Goal: Task Accomplishment & Management: Complete application form

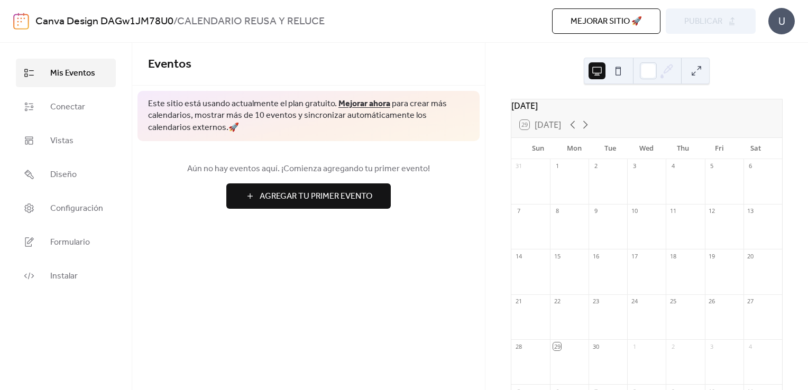
click at [568, 361] on div at bounding box center [569, 367] width 39 height 27
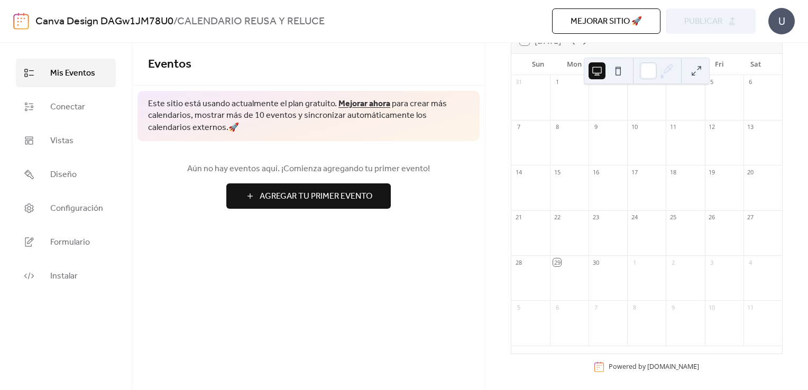
scroll to position [94, 0]
click at [561, 258] on div "29" at bounding box center [557, 258] width 8 height 8
click at [568, 266] on div at bounding box center [569, 278] width 39 height 27
click at [696, 74] on button at bounding box center [696, 70] width 17 height 17
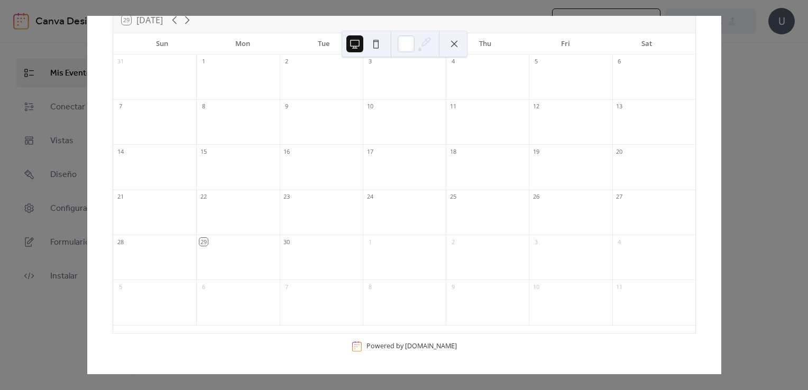
scroll to position [47, 0]
click at [223, 260] on div at bounding box center [237, 270] width 83 height 22
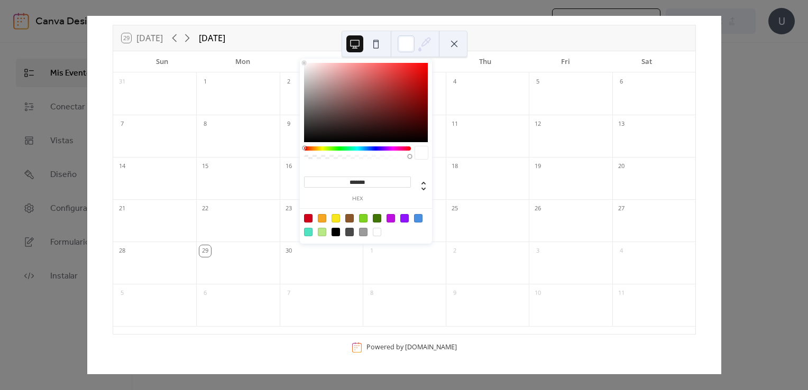
click at [421, 47] on icon at bounding box center [425, 44] width 16 height 16
click at [393, 216] on div at bounding box center [391, 218] width 8 height 8
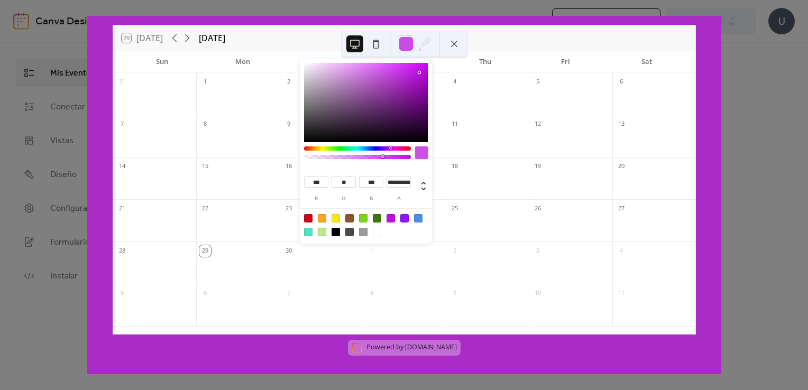
click at [383, 158] on div at bounding box center [358, 157] width 104 height 4
click at [397, 144] on div "**********" at bounding box center [366, 152] width 132 height 187
type input "***"
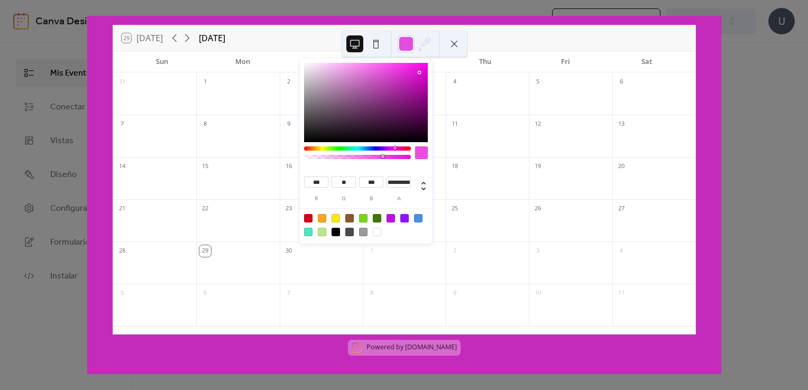
type input "***"
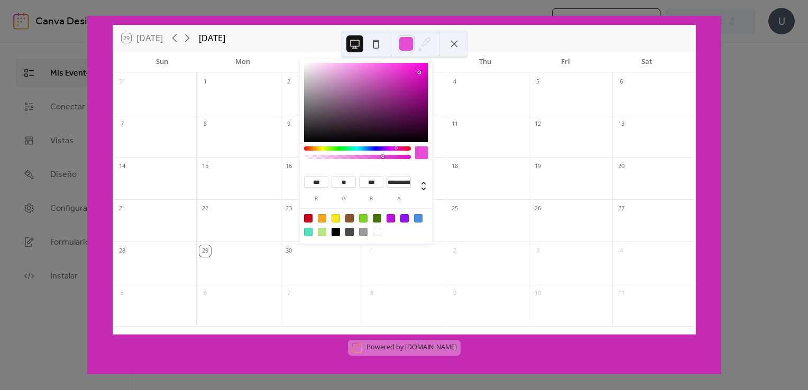
type input "***"
click at [395, 149] on div at bounding box center [357, 148] width 107 height 4
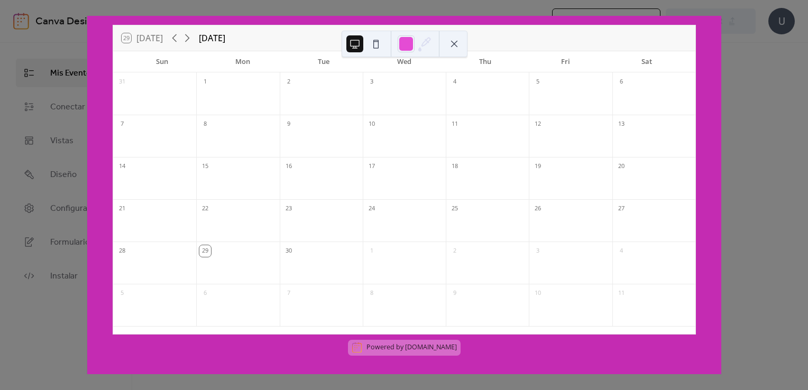
click at [385, 31] on div at bounding box center [405, 44] width 126 height 26
click at [231, 262] on div at bounding box center [237, 270] width 83 height 22
click at [211, 251] on div "29" at bounding box center [205, 251] width 12 height 12
click at [210, 253] on div "29" at bounding box center [205, 251] width 12 height 12
click at [237, 245] on div "29" at bounding box center [237, 250] width 83 height 17
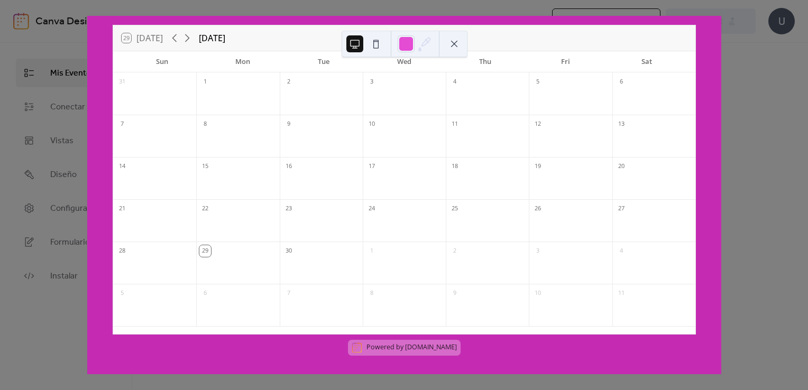
click at [231, 256] on div "29" at bounding box center [237, 250] width 83 height 17
drag, startPoint x: 231, startPoint y: 256, endPoint x: 282, endPoint y: 215, distance: 66.1
click at [279, 217] on div at bounding box center [237, 227] width 83 height 22
click at [224, 20] on div "29 [DATE] [DATE] Sun Mon Tue Wed Thu Fri Sat 31 1 2 3 4 5 6 7 8 9 10 11 12 13 1…" at bounding box center [404, 195] width 634 height 358
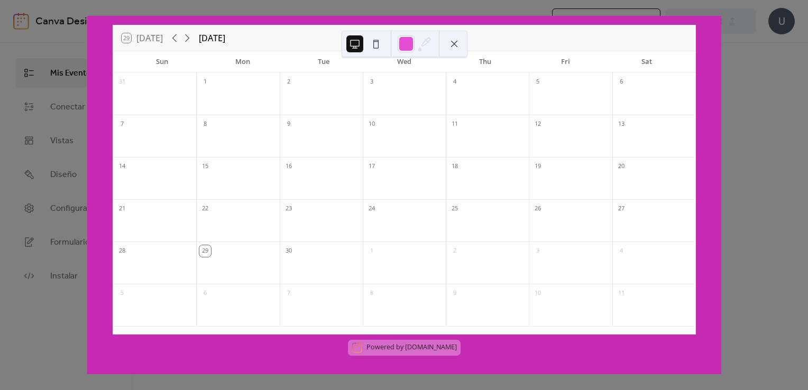
click at [457, 45] on button at bounding box center [454, 43] width 17 height 17
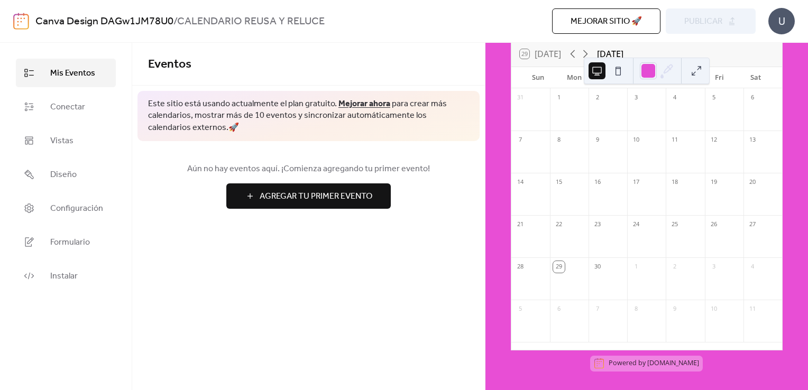
scroll to position [94, 0]
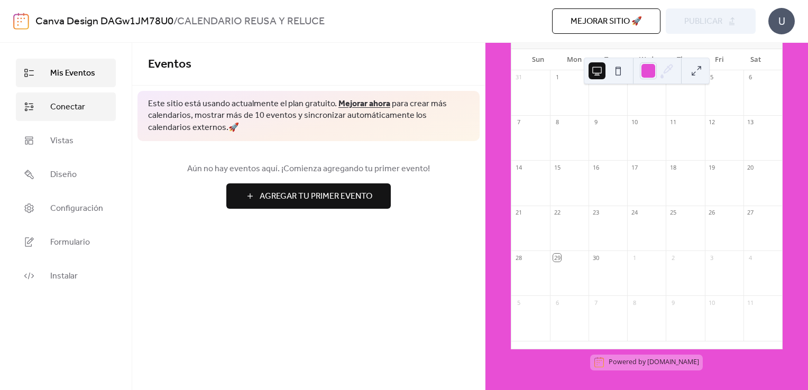
click at [84, 109] on span "Conectar" at bounding box center [67, 107] width 35 height 13
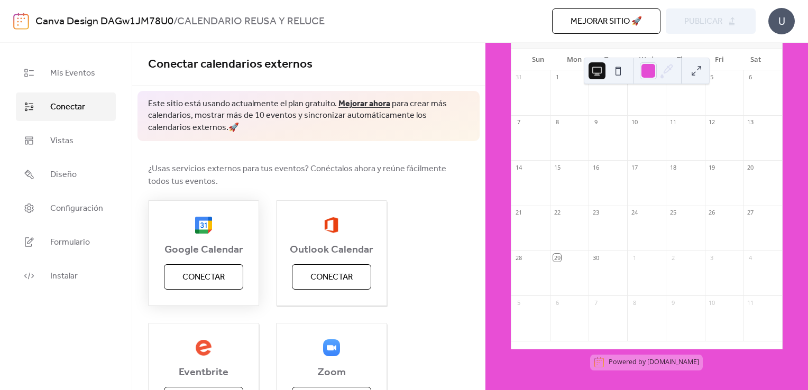
click at [199, 291] on div "Google Calendar Conectar" at bounding box center [203, 253] width 111 height 106
click at [205, 273] on span "Conectar" at bounding box center [203, 277] width 42 height 13
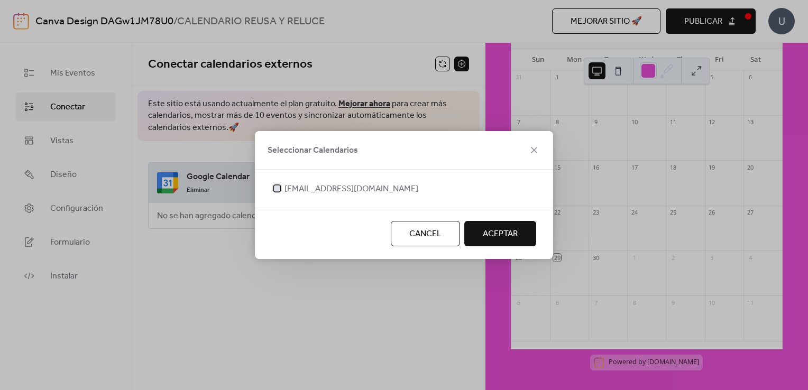
click at [281, 190] on div at bounding box center [277, 188] width 11 height 11
click at [497, 236] on span "ACEPTAR" at bounding box center [500, 234] width 35 height 13
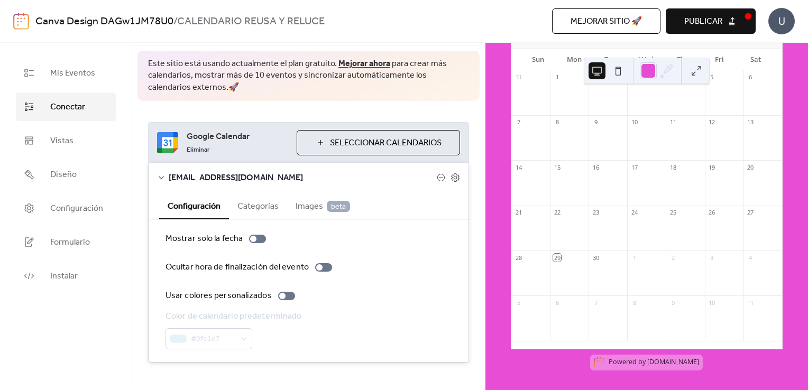
scroll to position [54, 0]
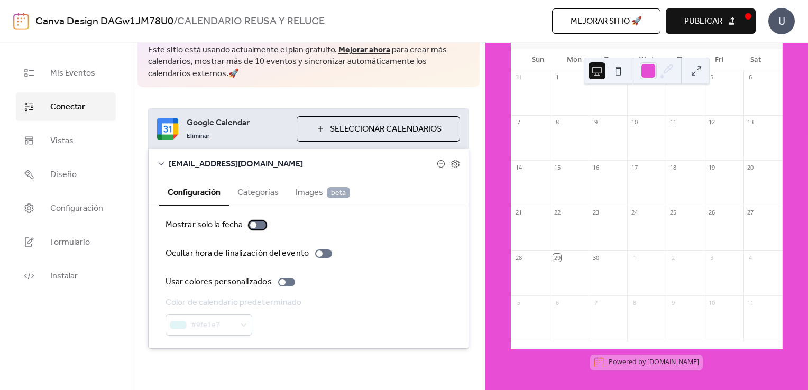
click at [255, 221] on div at bounding box center [257, 225] width 17 height 8
click at [256, 225] on div at bounding box center [257, 225] width 17 height 8
drag, startPoint x: 258, startPoint y: 226, endPoint x: 269, endPoint y: 234, distance: 13.6
click at [259, 225] on div at bounding box center [257, 225] width 17 height 8
click at [283, 282] on div at bounding box center [286, 282] width 17 height 8
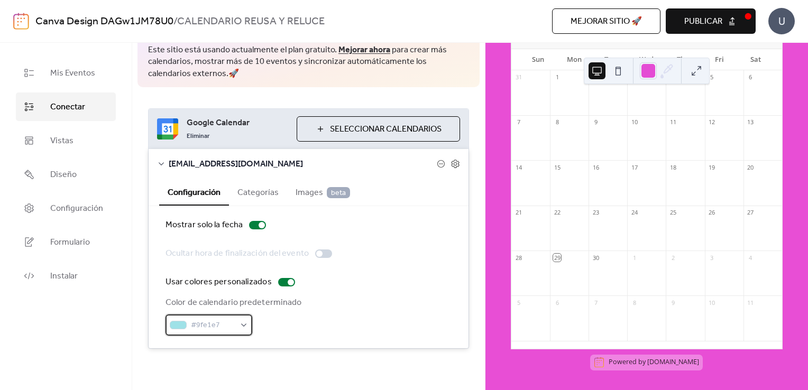
click at [241, 320] on div "#9fe1e7" at bounding box center [208, 325] width 87 height 21
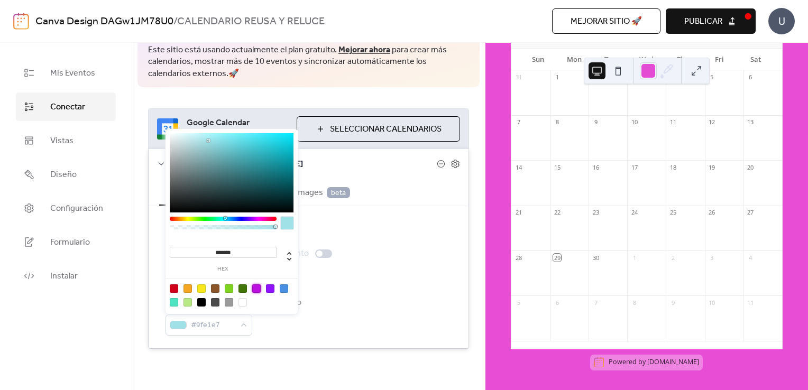
click at [256, 289] on div at bounding box center [256, 288] width 8 height 8
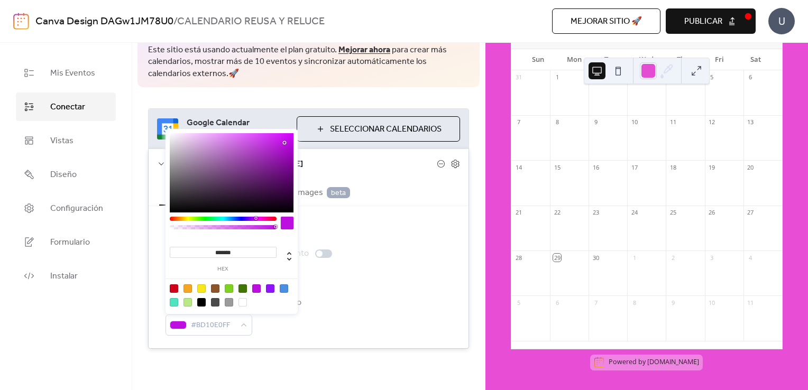
click at [261, 222] on div at bounding box center [223, 226] width 107 height 19
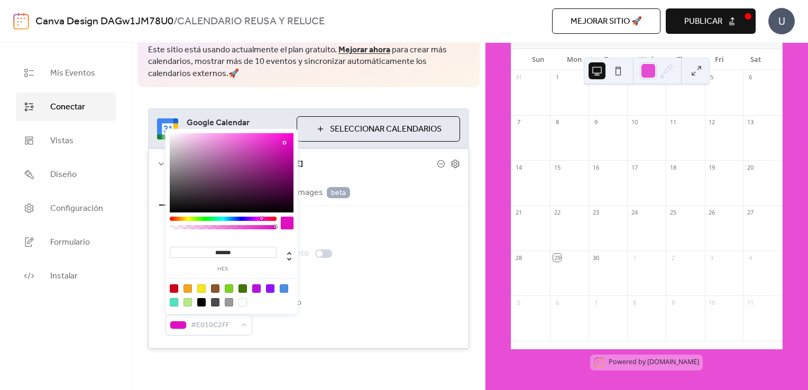
click at [259, 219] on div at bounding box center [223, 219] width 107 height 4
type input "*******"
click at [262, 218] on div at bounding box center [262, 218] width 3 height 3
click at [191, 326] on span "#E010BCFF" at bounding box center [213, 325] width 44 height 13
click at [203, 322] on span "#E010BCFF" at bounding box center [213, 325] width 44 height 13
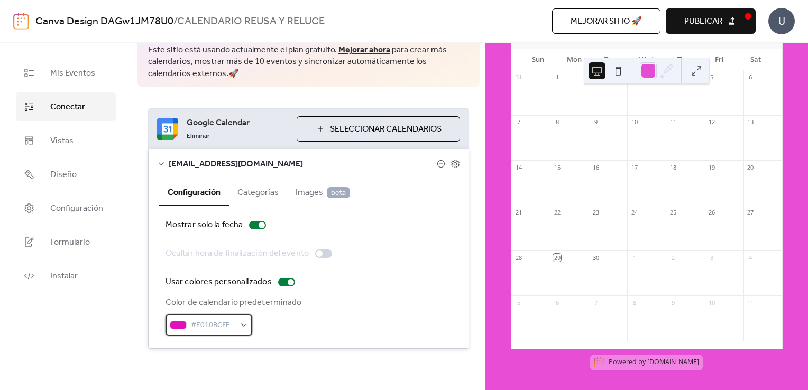
drag, startPoint x: 211, startPoint y: 324, endPoint x: 218, endPoint y: 323, distance: 6.4
click at [216, 323] on span "#E010BCFF" at bounding box center [213, 325] width 44 height 13
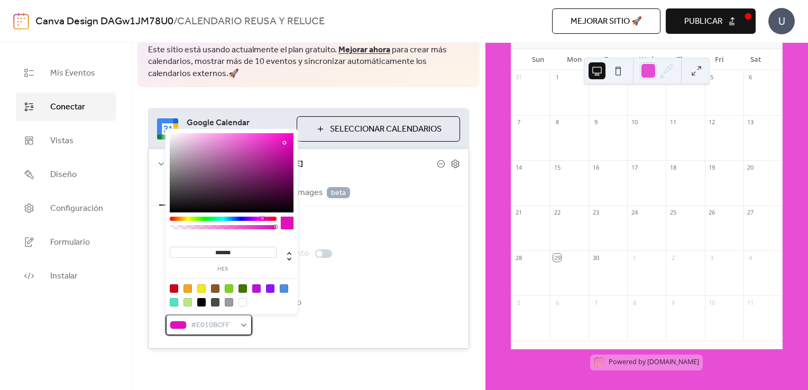
drag, startPoint x: 218, startPoint y: 323, endPoint x: 240, endPoint y: 325, distance: 22.4
click at [240, 325] on div "#E010BCFF" at bounding box center [208, 325] width 87 height 21
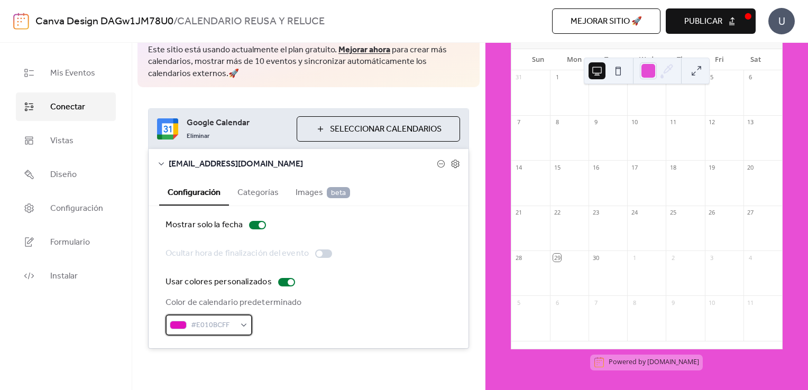
click at [242, 325] on div "#E010BCFF" at bounding box center [208, 325] width 87 height 21
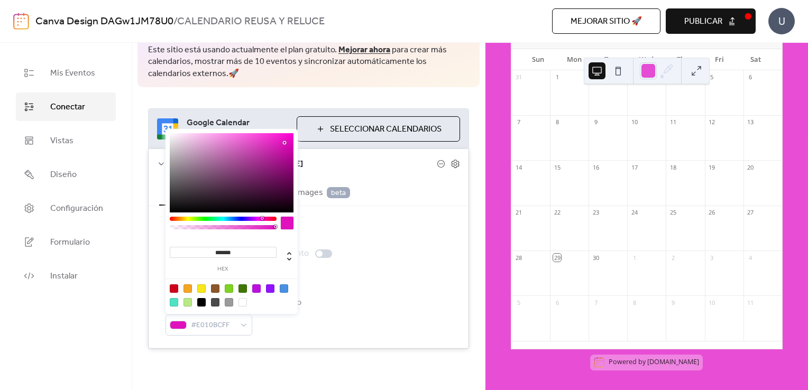
drag, startPoint x: 238, startPoint y: 251, endPoint x: 201, endPoint y: 261, distance: 38.4
click at [201, 261] on div "******* hex" at bounding box center [223, 258] width 107 height 29
paste input
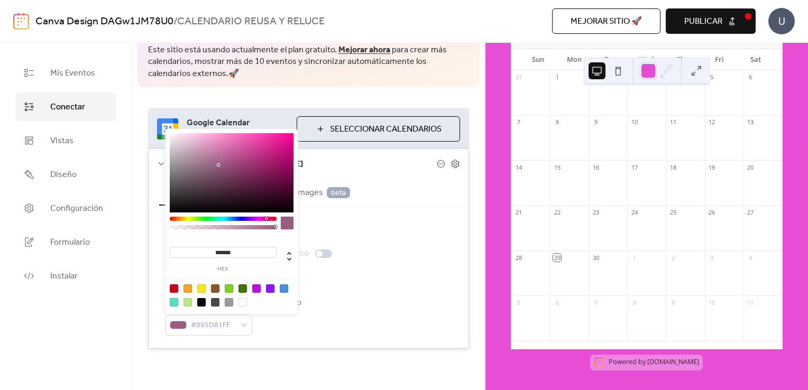
type input "*******"
click at [287, 240] on div "******* hex" at bounding box center [232, 253] width 124 height 37
click at [325, 164] on span "[EMAIL_ADDRESS][DOMAIN_NAME]" at bounding box center [303, 164] width 268 height 13
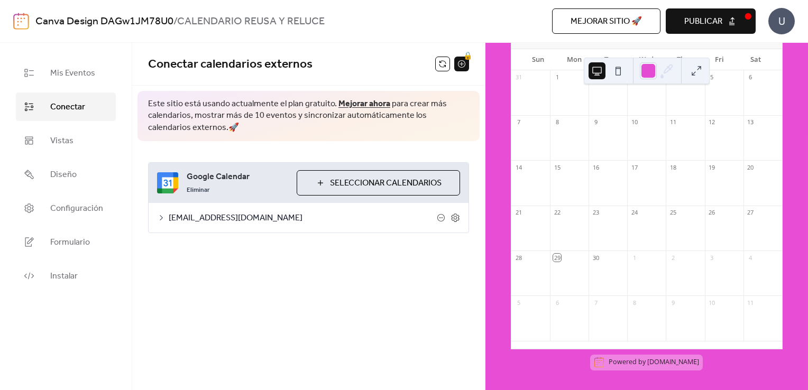
click at [362, 215] on span "[EMAIL_ADDRESS][DOMAIN_NAME]" at bounding box center [303, 218] width 268 height 13
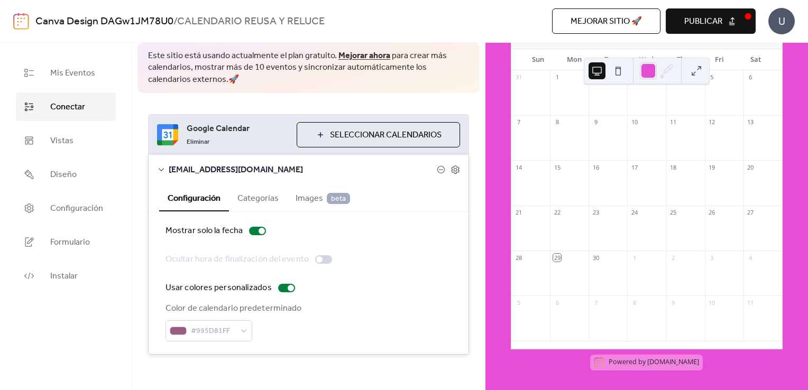
scroll to position [54, 0]
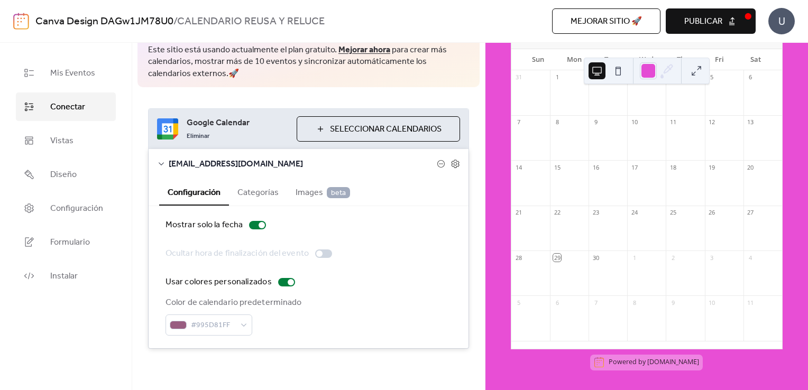
click at [255, 198] on button "Categorías" at bounding box center [258, 192] width 58 height 26
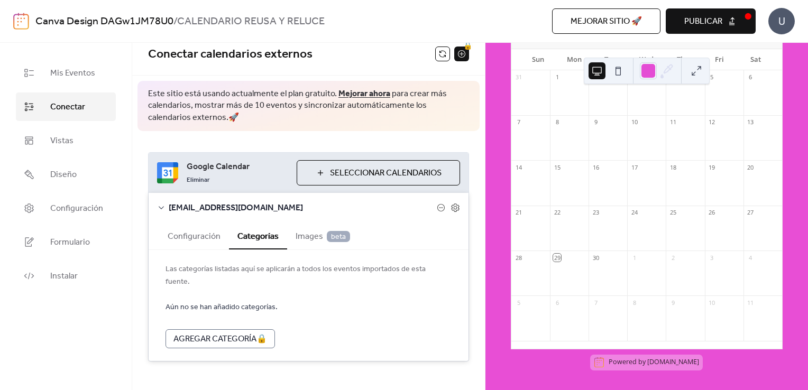
click at [317, 234] on span "Images beta" at bounding box center [323, 237] width 54 height 13
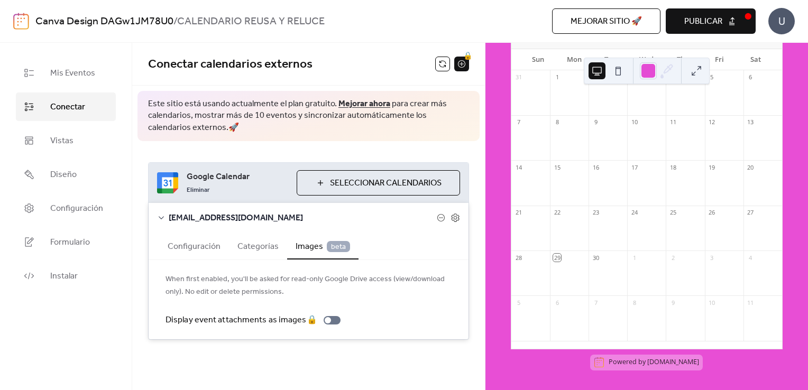
scroll to position [0, 0]
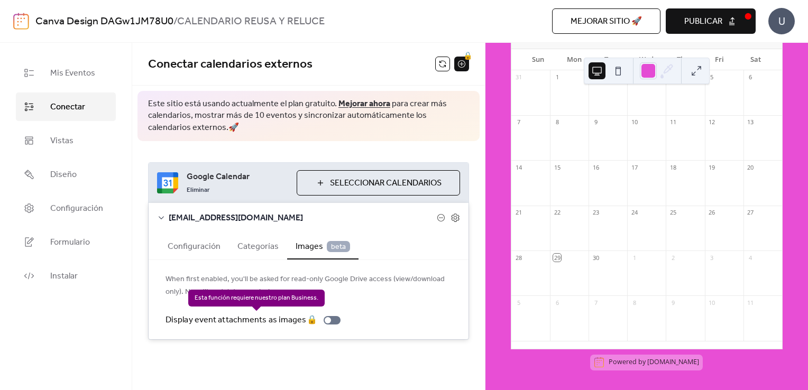
click at [326, 323] on div "Display event attachments as images 🔒" at bounding box center [254, 320] width 179 height 13
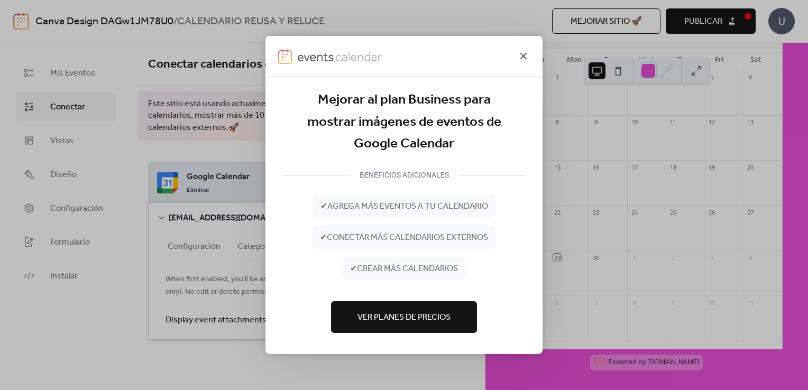
click at [525, 51] on icon at bounding box center [523, 56] width 13 height 13
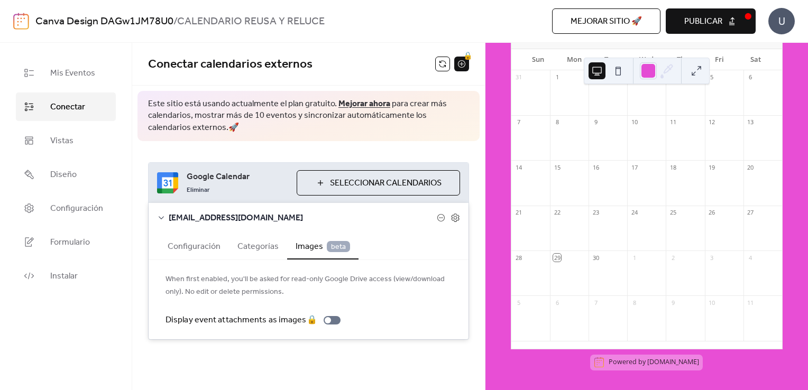
click at [353, 184] on span "Seleccionar Calendarios" at bounding box center [386, 183] width 112 height 13
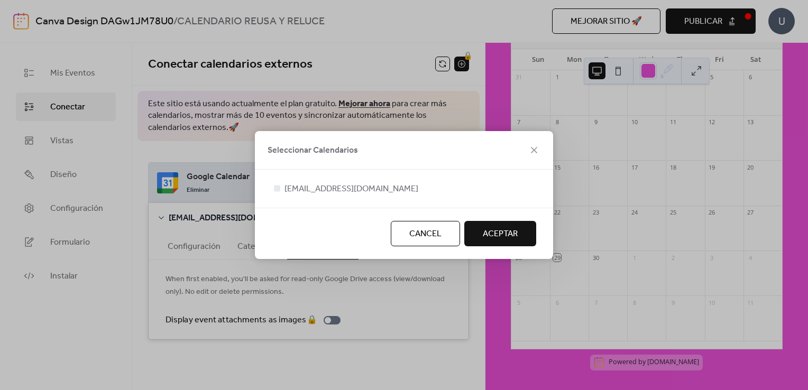
drag, startPoint x: 499, startPoint y: 234, endPoint x: 475, endPoint y: 242, distance: 24.9
click at [499, 234] on span "ACEPTAR" at bounding box center [500, 234] width 35 height 13
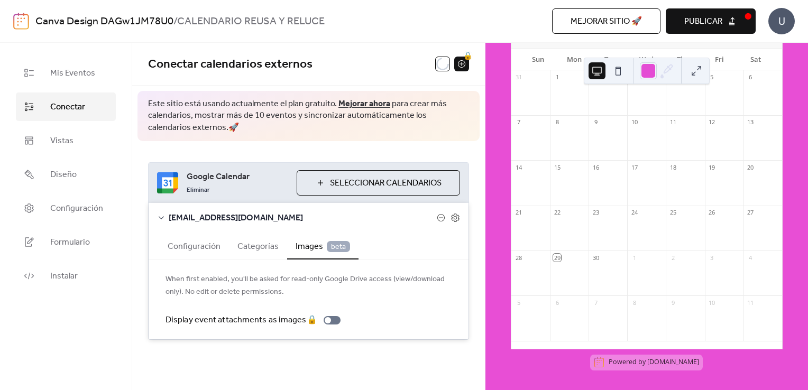
drag, startPoint x: 277, startPoint y: 238, endPoint x: 261, endPoint y: 275, distance: 40.1
click at [277, 238] on button "Categorías" at bounding box center [258, 246] width 58 height 26
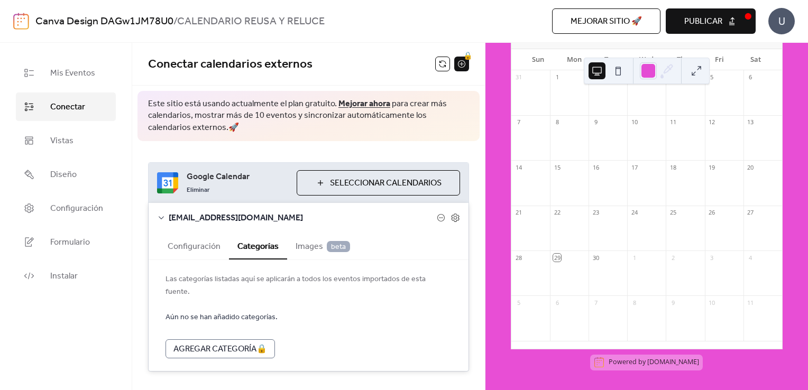
click at [191, 244] on button "Configuración" at bounding box center [194, 246] width 70 height 26
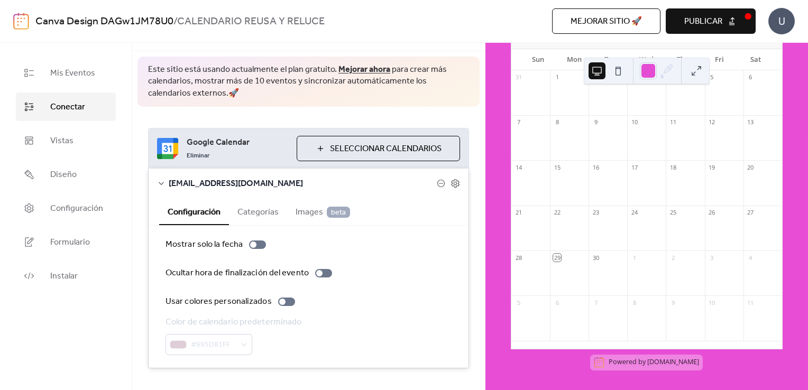
scroll to position [54, 0]
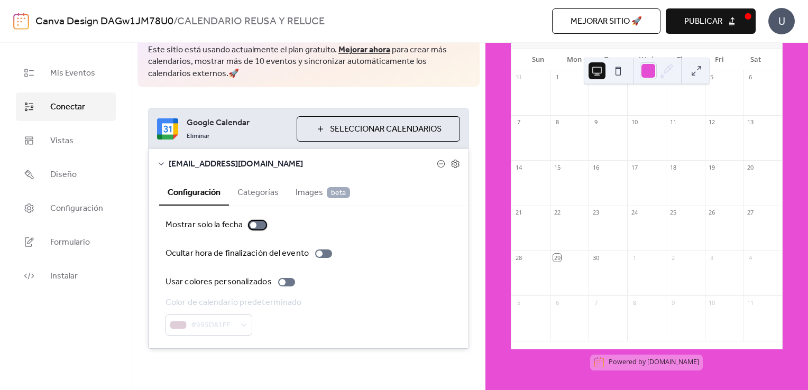
click at [251, 227] on div at bounding box center [253, 225] width 6 height 6
click at [280, 283] on div at bounding box center [282, 282] width 6 height 6
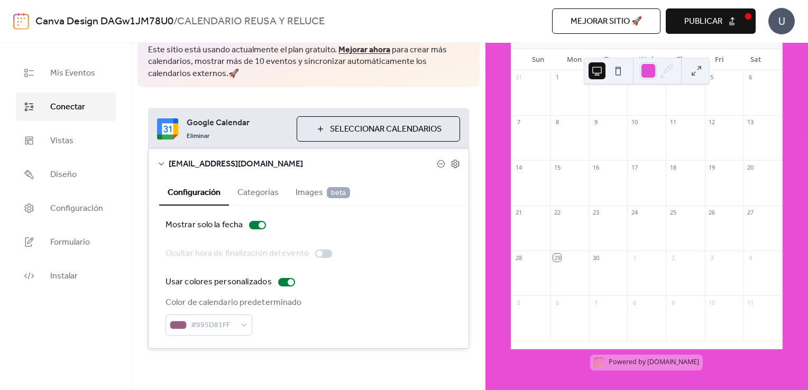
click at [160, 169] on div "[EMAIL_ADDRESS][DOMAIN_NAME]" at bounding box center [309, 164] width 320 height 30
click at [162, 162] on icon at bounding box center [161, 164] width 8 height 8
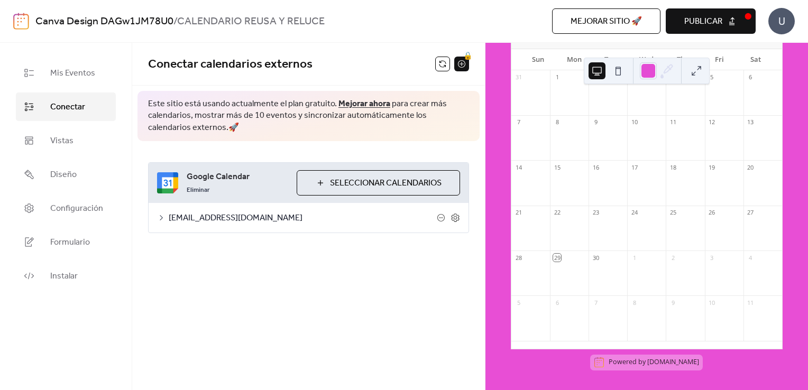
scroll to position [0, 0]
click at [317, 178] on button "Seleccionar Calendarios" at bounding box center [378, 182] width 163 height 25
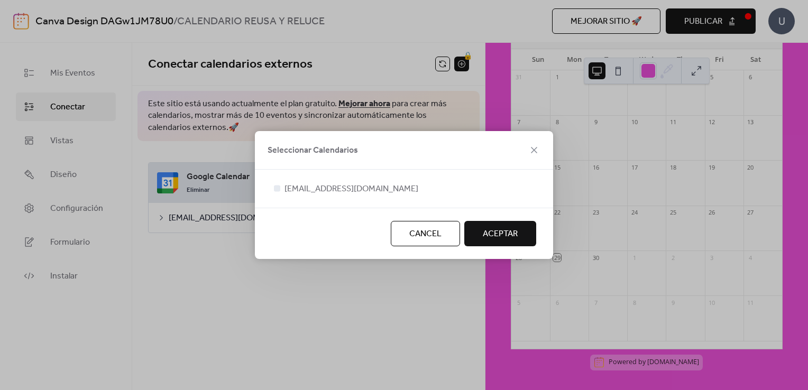
click at [504, 244] on button "ACEPTAR" at bounding box center [500, 233] width 72 height 25
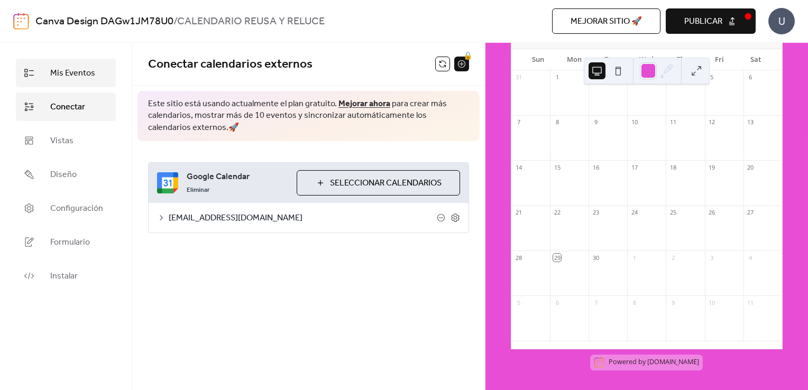
click at [75, 73] on span "Mis Eventos" at bounding box center [72, 73] width 45 height 13
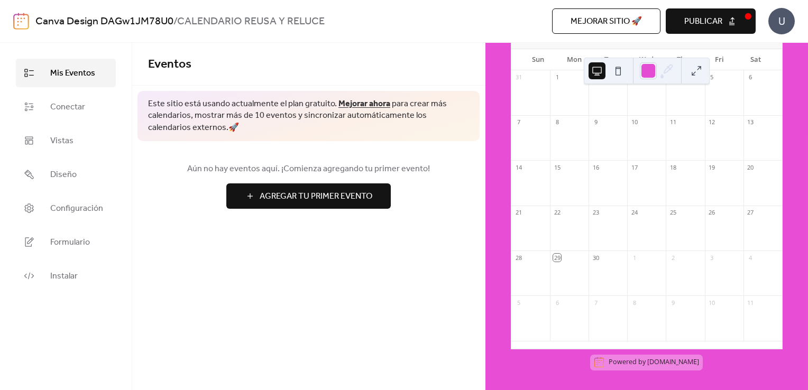
click at [341, 195] on span "Agregar Tu Primer Evento" at bounding box center [316, 196] width 113 height 13
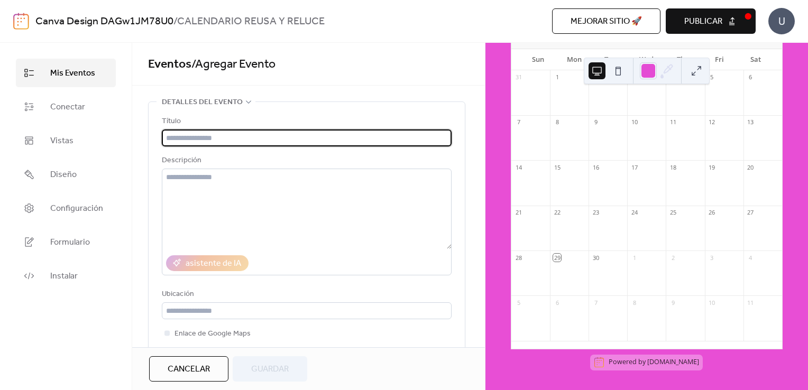
click at [196, 132] on input "text" at bounding box center [307, 138] width 290 height 17
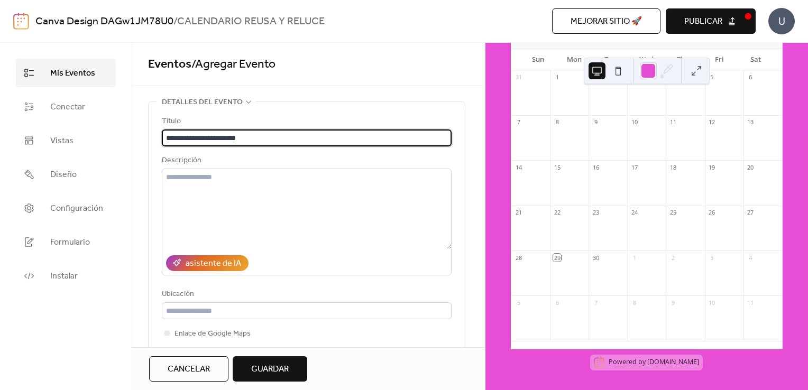
drag, startPoint x: 168, startPoint y: 136, endPoint x: 137, endPoint y: 144, distance: 31.7
type input "**********"
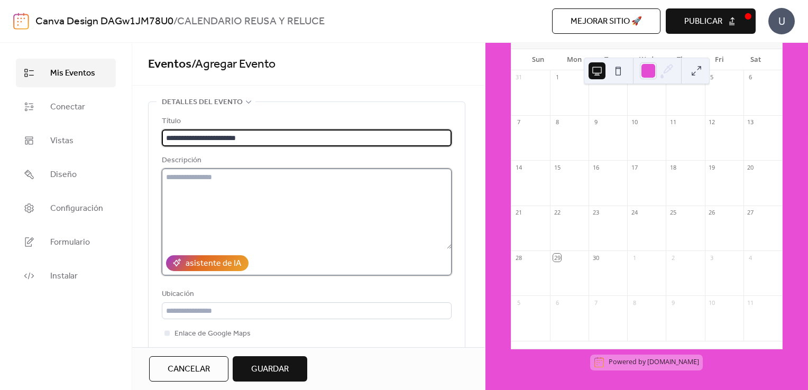
click at [201, 169] on textarea at bounding box center [307, 209] width 290 height 80
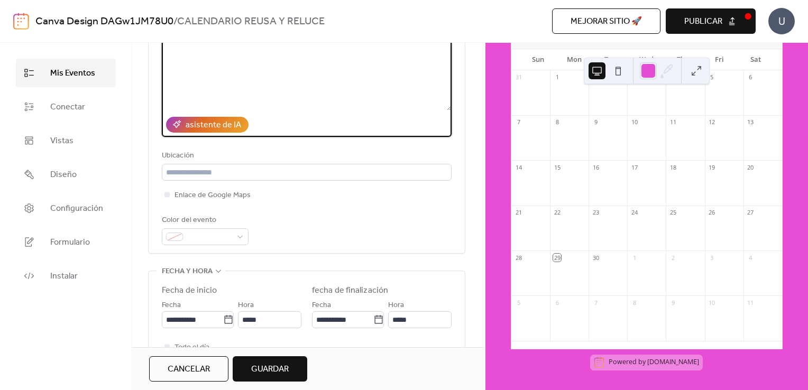
scroll to position [159, 0]
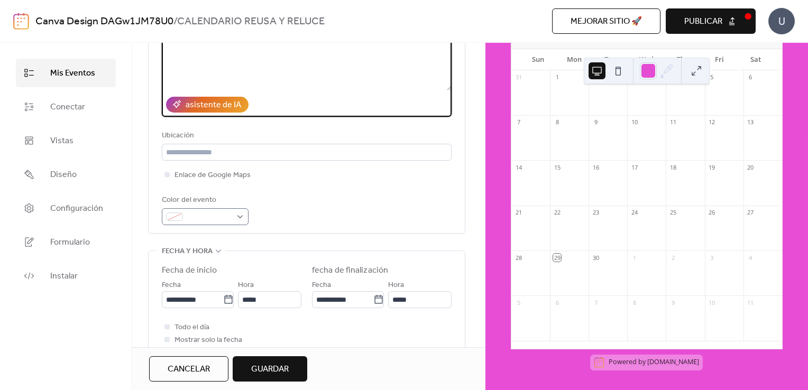
type textarea "**********"
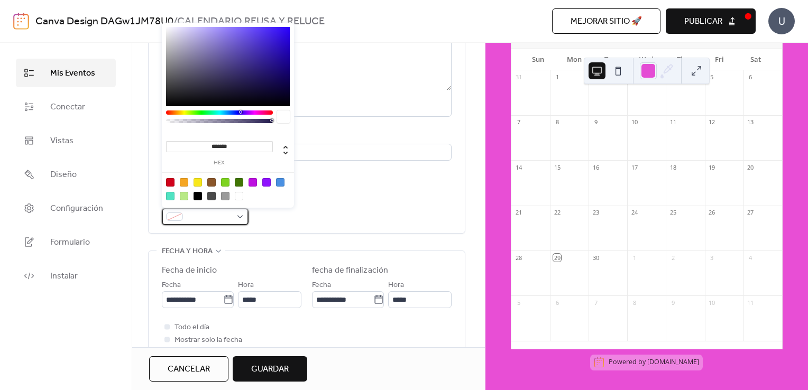
click at [215, 222] on span at bounding box center [209, 217] width 44 height 13
click at [280, 182] on div at bounding box center [280, 182] width 8 height 8
type input "*******"
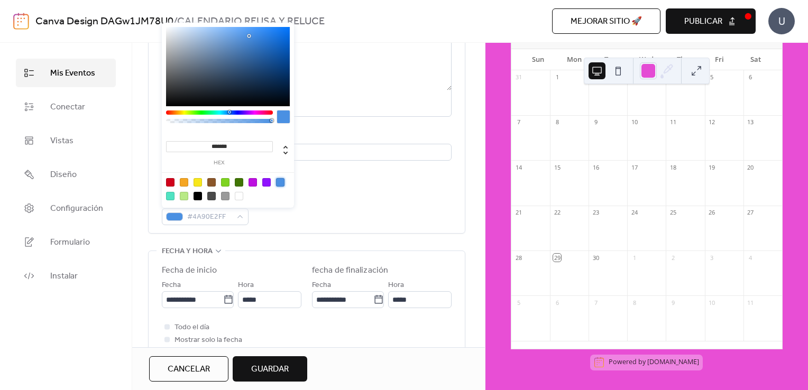
click at [311, 187] on div "**********" at bounding box center [307, 91] width 290 height 269
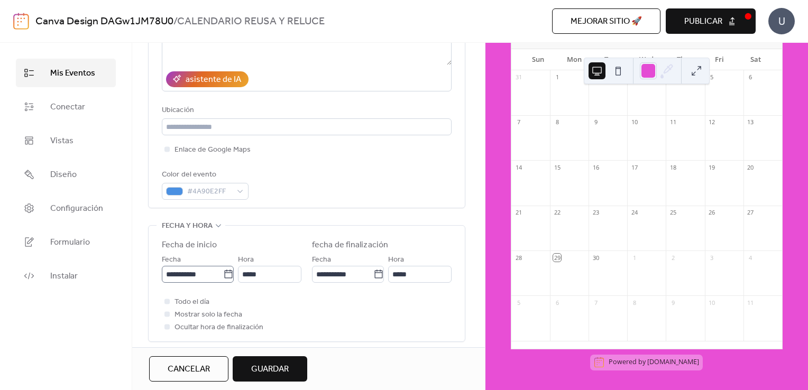
scroll to position [211, 0]
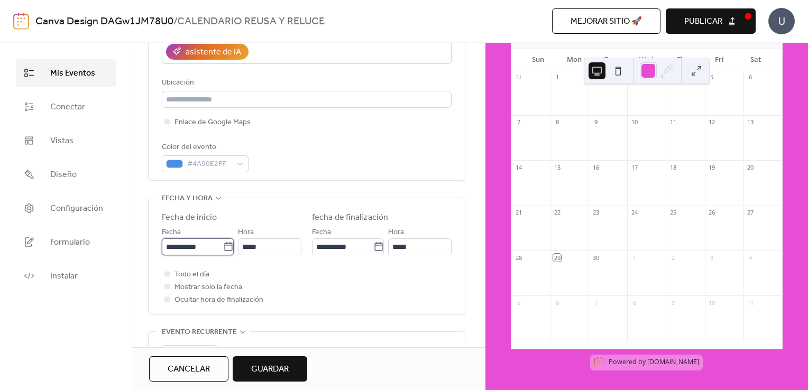
click at [208, 249] on input "**********" at bounding box center [192, 246] width 61 height 17
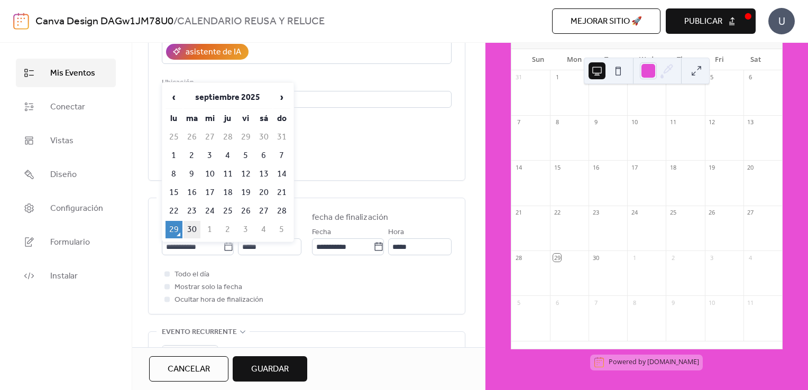
click at [190, 225] on td "30" at bounding box center [191, 229] width 17 height 17
type input "**********"
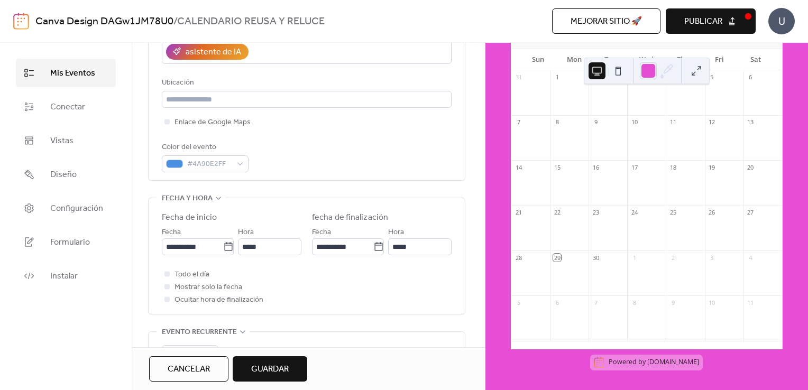
click at [273, 237] on div "Hora *****" at bounding box center [269, 241] width 63 height 30
click at [270, 242] on input "*****" at bounding box center [269, 246] width 63 height 17
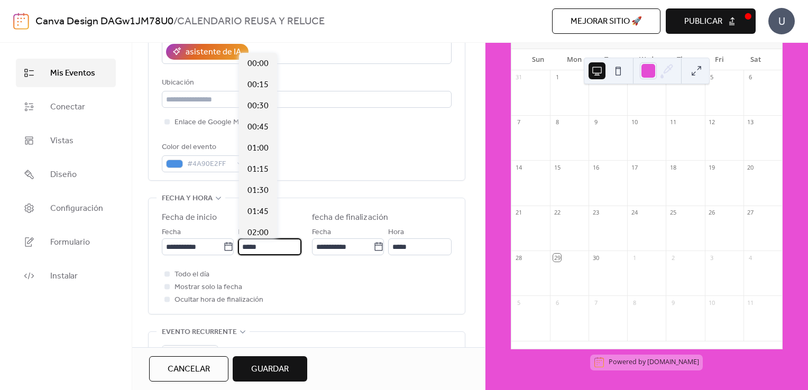
scroll to position [1015, 0]
click at [255, 229] on span "14:00" at bounding box center [257, 233] width 21 height 13
type input "*****"
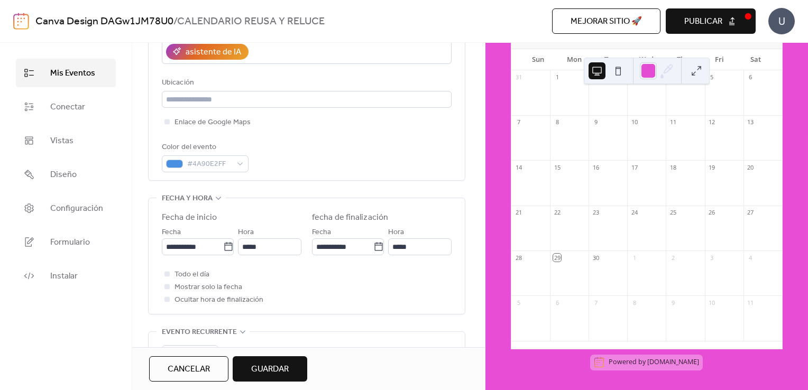
click at [413, 237] on div "Hora *****" at bounding box center [419, 241] width 63 height 30
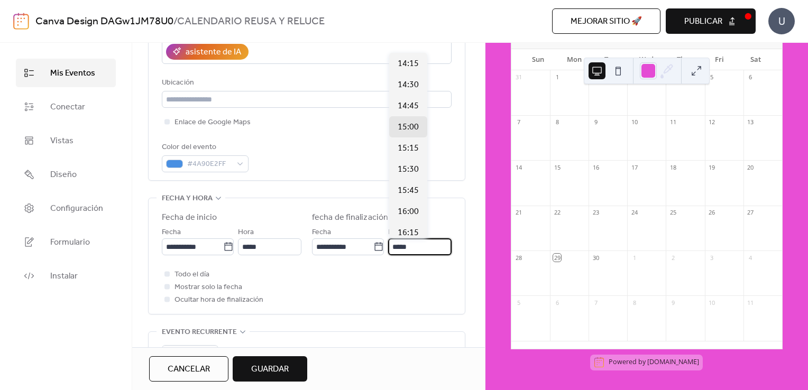
click at [412, 238] on input "*****" at bounding box center [419, 246] width 63 height 17
click at [412, 179] on span "17:30" at bounding box center [408, 180] width 21 height 13
type input "*****"
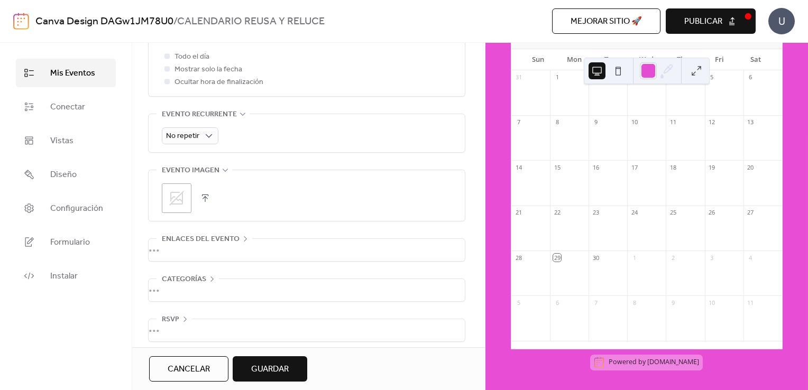
scroll to position [435, 0]
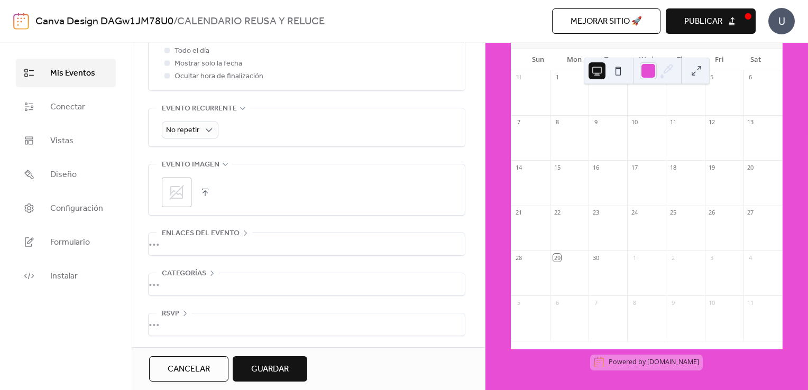
click at [183, 268] on span "Categorías" at bounding box center [184, 274] width 44 height 13
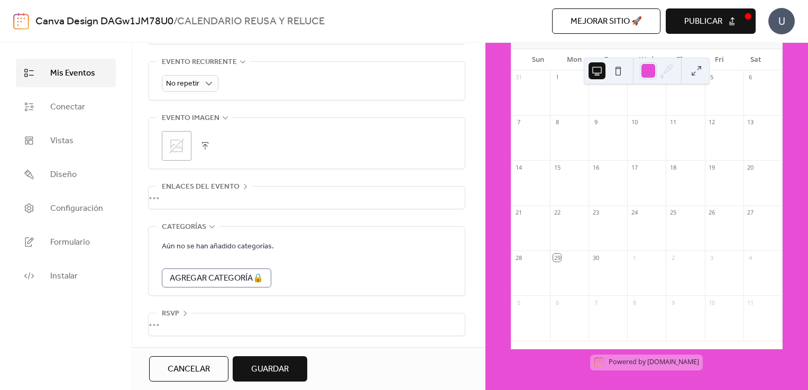
click at [266, 367] on span "Guardar" at bounding box center [270, 369] width 38 height 13
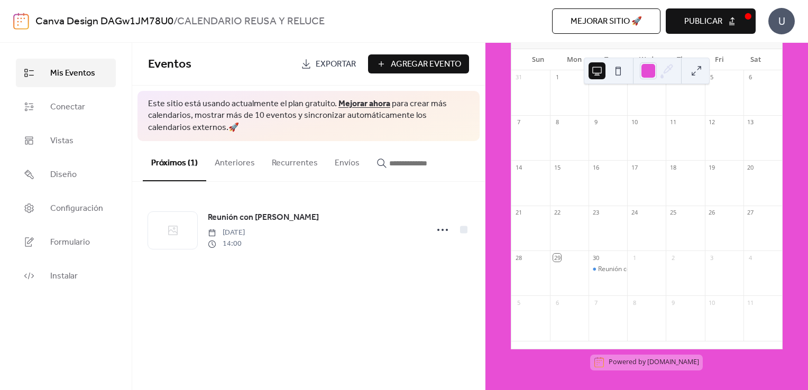
click at [732, 22] on button "Publicar" at bounding box center [711, 20] width 90 height 25
